Goal: Find specific page/section: Find specific page/section

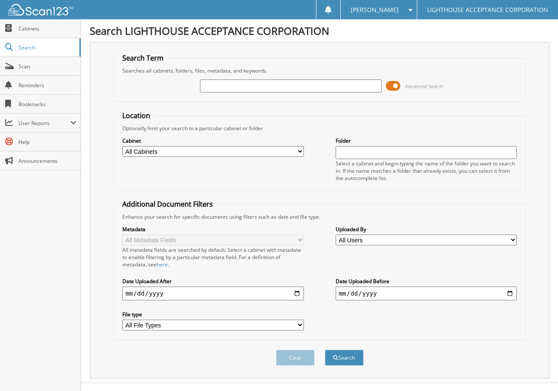
click at [388, 86] on span at bounding box center [393, 85] width 15 height 13
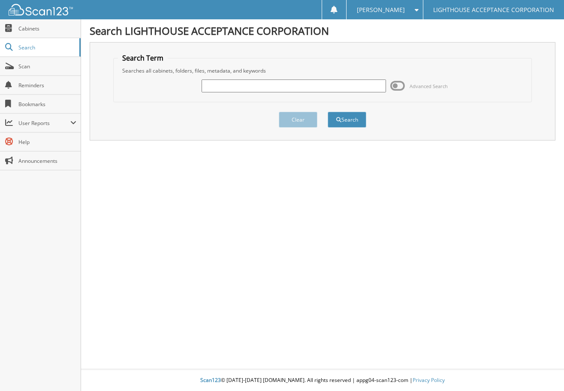
click at [336, 89] on input "text" at bounding box center [294, 85] width 184 height 13
type input "9624"
click at [328, 112] on button "Search" at bounding box center [347, 120] width 39 height 16
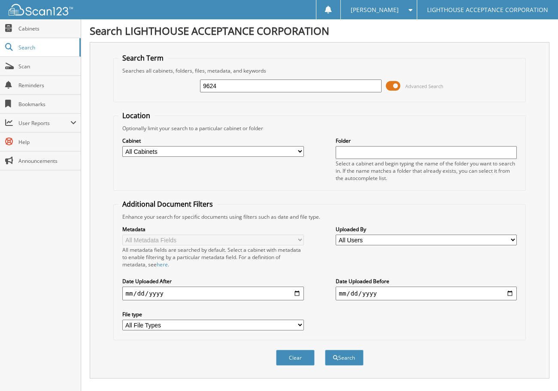
click at [388, 84] on span at bounding box center [393, 85] width 15 height 13
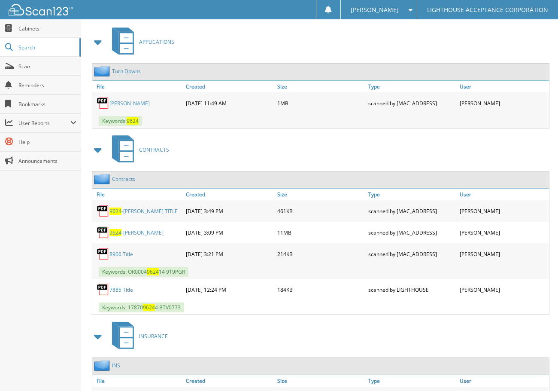
scroll to position [172, 0]
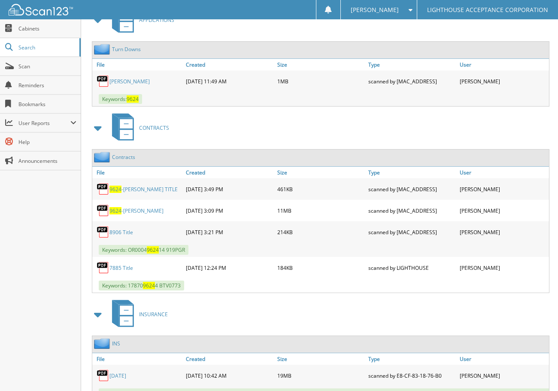
click at [139, 213] on link "9624 -Ogden" at bounding box center [136, 210] width 54 height 7
